Goal: Check status

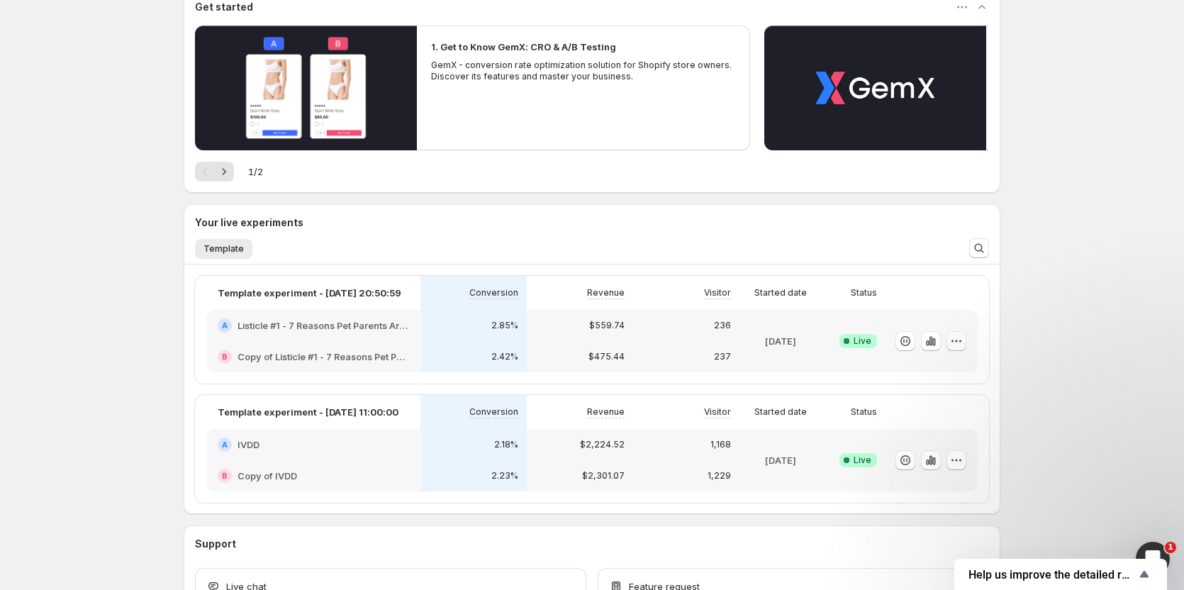
click at [955, 339] on icon "button" at bounding box center [957, 341] width 14 height 14
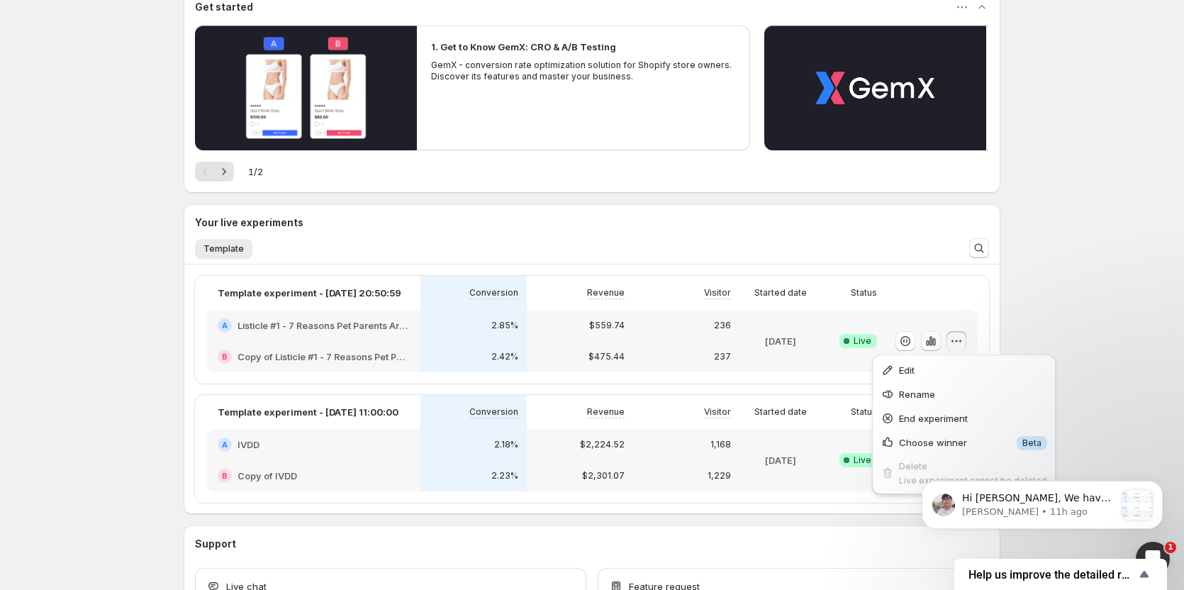
click at [925, 340] on button "button" at bounding box center [931, 341] width 20 height 20
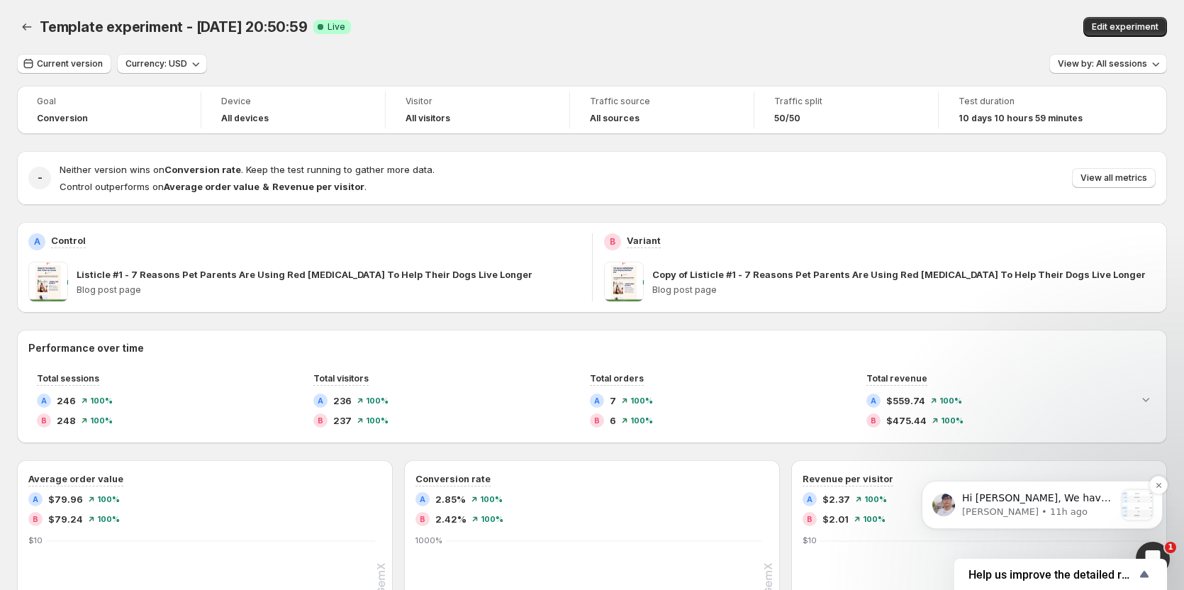
click at [1086, 495] on span "Hi [PERSON_NAME], We have opened the "Choose Winner" feature on your account. S…" at bounding box center [1038, 589] width 152 height 194
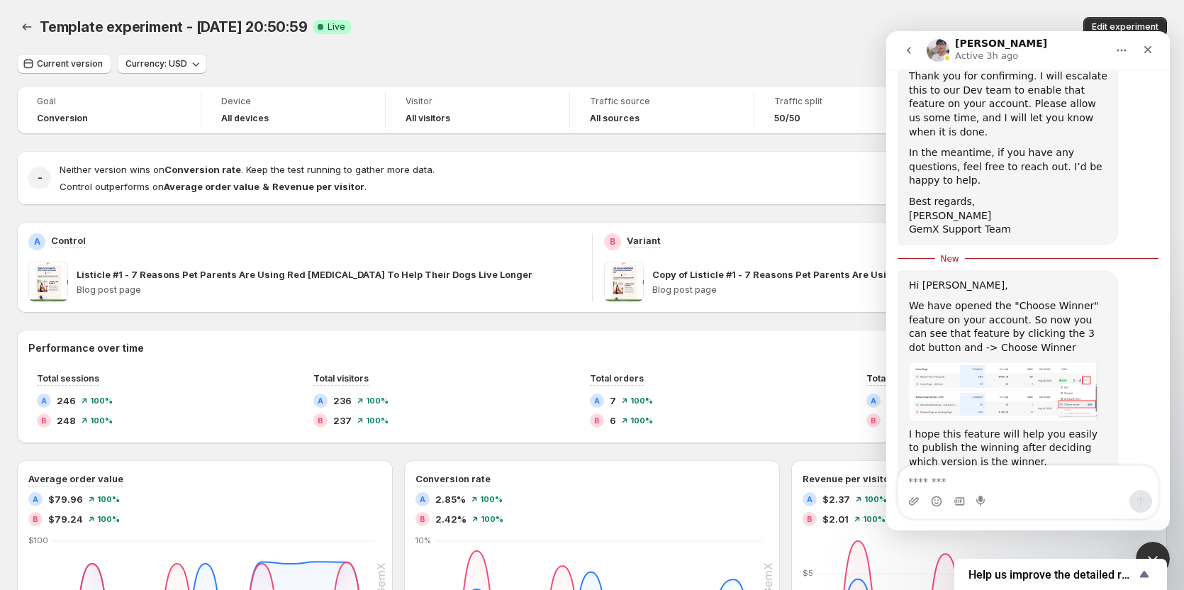
scroll to position [971, 0]
click at [1055, 360] on img "Antony says…" at bounding box center [1004, 389] width 190 height 58
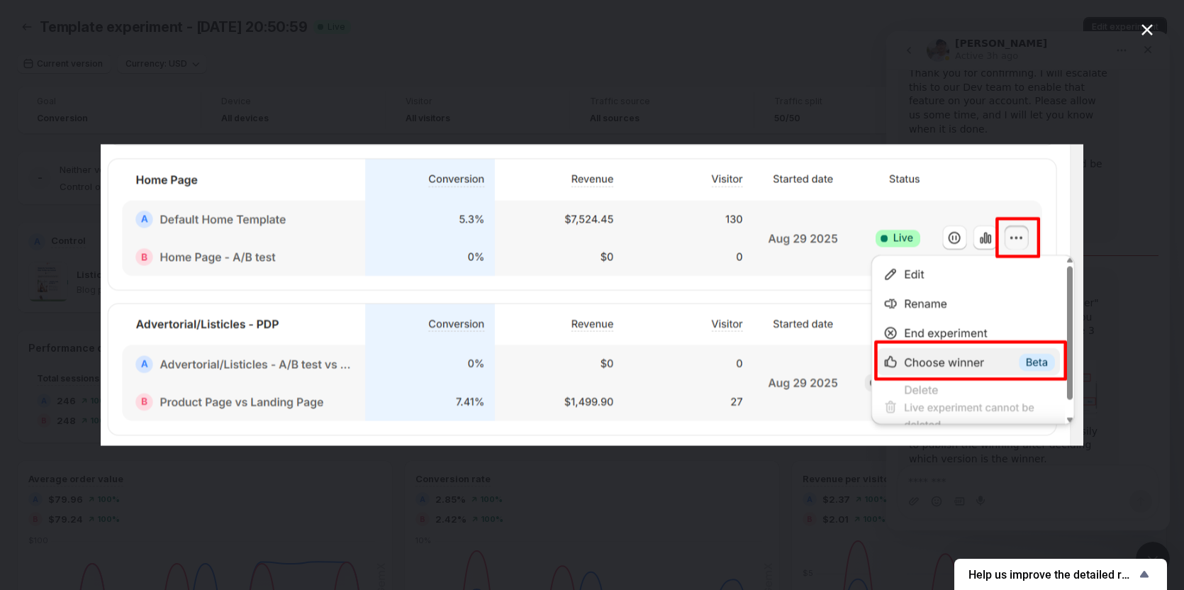
click at [926, 469] on div "Intercom messenger" at bounding box center [592, 295] width 1184 height 590
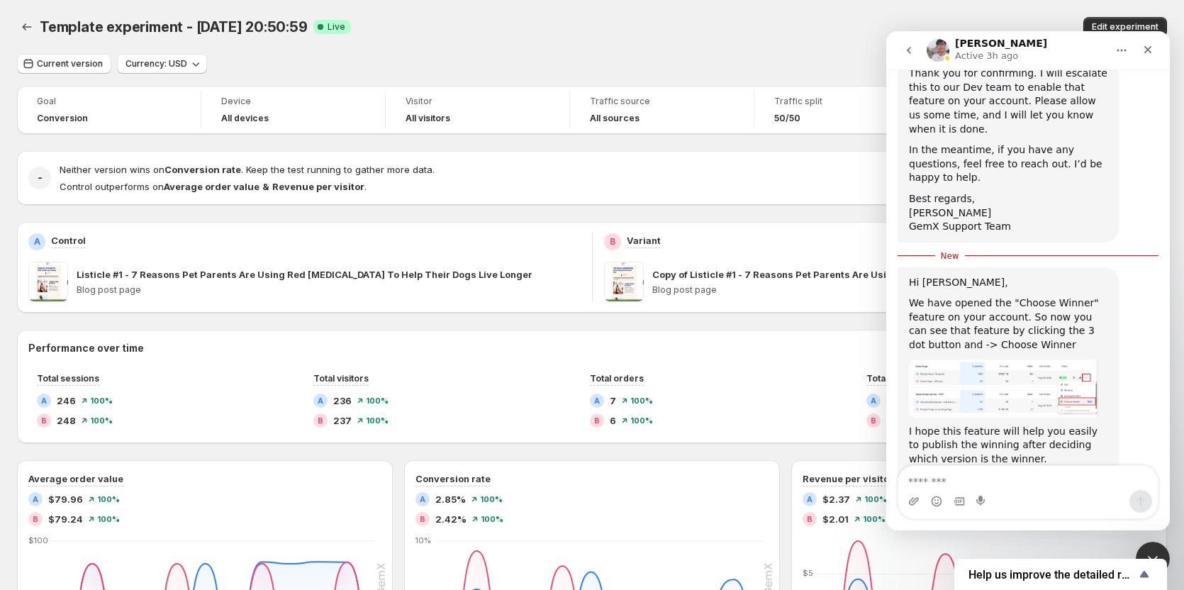
click at [718, 462] on div "Conversion rate A 2.85% 100% B 2.42% 100% [DATE] Sep [DATE] Sep [DATE] [DATE] […" at bounding box center [592, 585] width 376 height 250
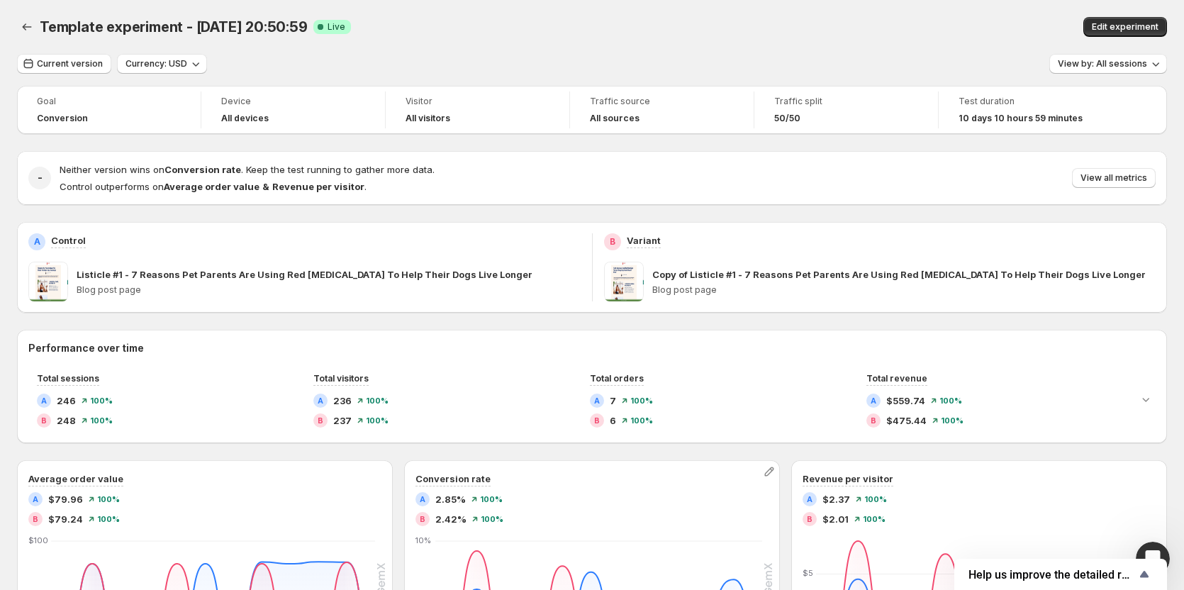
drag, startPoint x: 699, startPoint y: 507, endPoint x: 773, endPoint y: 604, distance: 121.9
click at [773, 589] on html "Template experiment - [DATE] 20:50:59. This page is ready Template experiment -…" at bounding box center [592, 295] width 1184 height 590
